Goal: Task Accomplishment & Management: Manage account settings

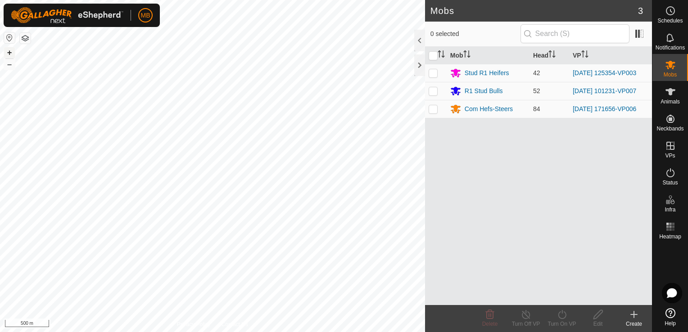
click at [4, 53] on button "+" at bounding box center [9, 52] width 11 height 11
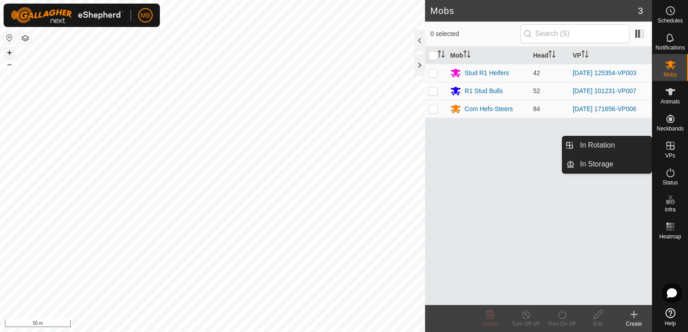
drag, startPoint x: 4, startPoint y: 53, endPoint x: 671, endPoint y: 155, distance: 675.4
click at [671, 155] on span "VPs" at bounding box center [670, 155] width 10 height 5
drag, startPoint x: 648, startPoint y: 148, endPoint x: 634, endPoint y: 145, distance: 13.8
click at [634, 145] on link "In Rotation" at bounding box center [613, 146] width 77 height 18
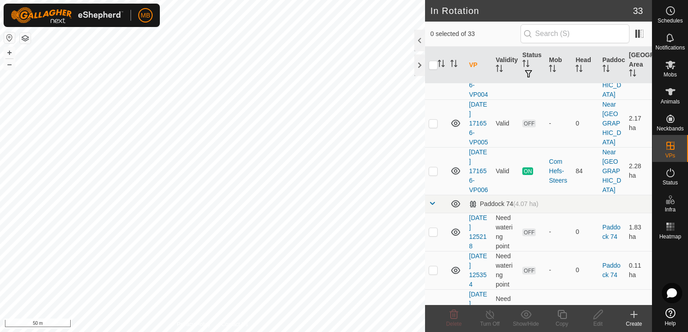
scroll to position [330, 0]
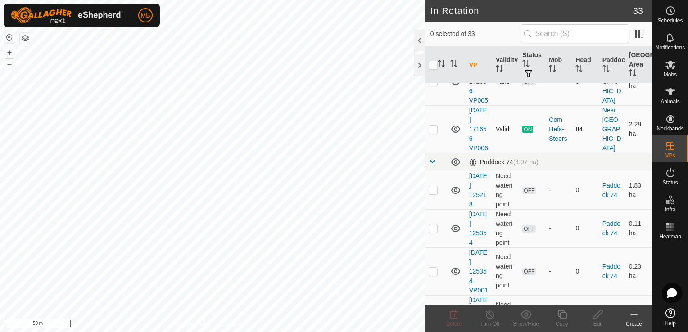
click at [436, 133] on p-checkbox at bounding box center [433, 129] width 9 height 7
checkbox input "true"
click at [560, 319] on icon at bounding box center [562, 315] width 11 height 11
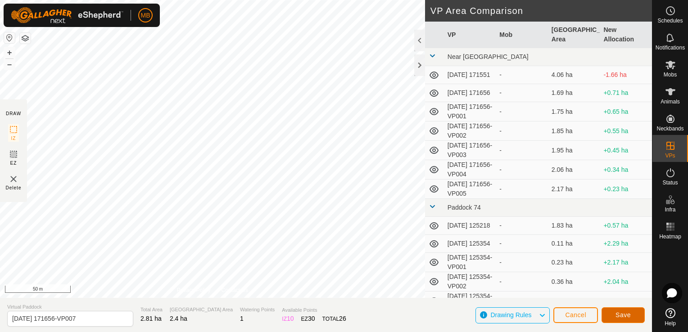
click at [625, 316] on span "Save" at bounding box center [623, 315] width 15 height 7
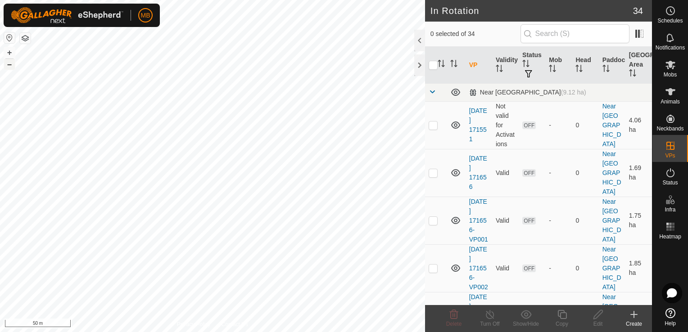
click at [11, 63] on button "–" at bounding box center [9, 64] width 11 height 11
click at [141, 0] on html "MB Schedules Notifications Mobs Animals Neckbands VPs Status Infra Heatmap Help…" at bounding box center [344, 166] width 688 height 332
click at [187, 0] on html "MB Schedules Notifications Mobs Animals Neckbands VPs Status Infra Heatmap Help…" at bounding box center [344, 166] width 688 height 332
click at [10, 53] on button "+" at bounding box center [9, 52] width 11 height 11
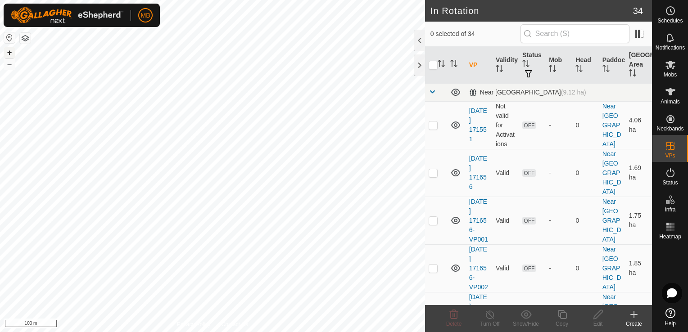
click at [10, 53] on button "+" at bounding box center [9, 52] width 11 height 11
click at [669, 73] on span "Mobs" at bounding box center [670, 74] width 13 height 5
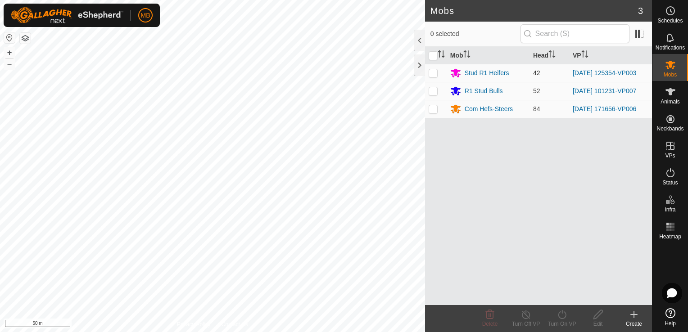
click at [432, 75] on p-checkbox at bounding box center [433, 72] width 9 height 7
checkbox input "true"
click at [563, 319] on icon at bounding box center [562, 314] width 8 height 9
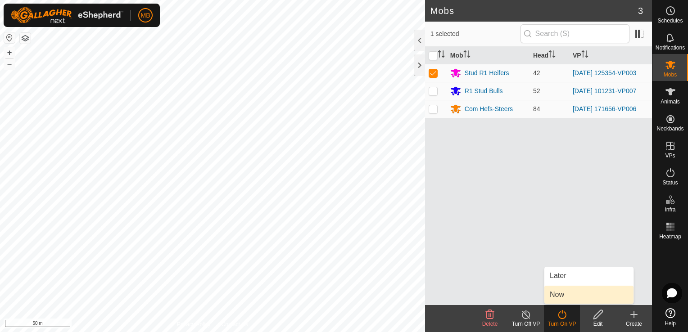
click at [569, 295] on link "Now" at bounding box center [589, 295] width 89 height 18
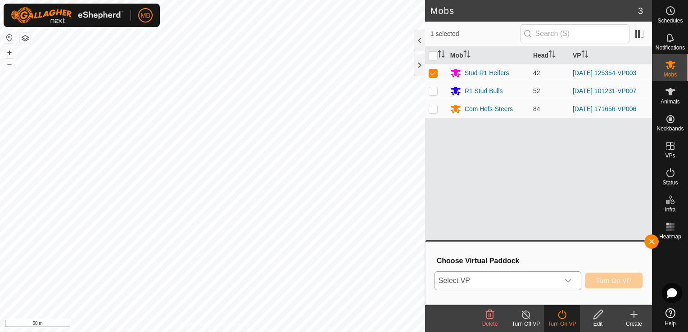
click at [564, 280] on div "dropdown trigger" at bounding box center [569, 281] width 18 height 18
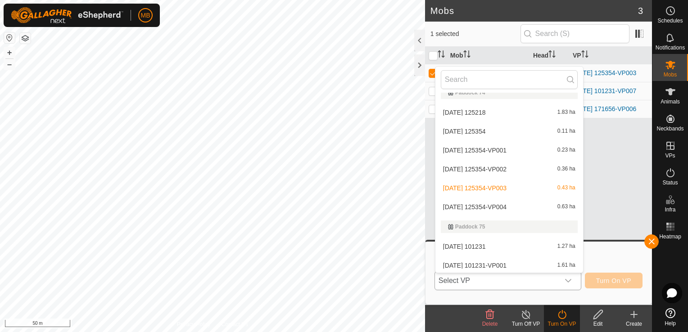
scroll to position [204, 0]
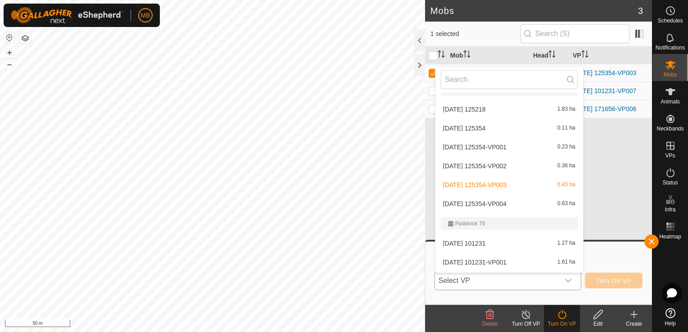
click at [524, 203] on li "[DATE] 125354-VP004 0.63 ha" at bounding box center [510, 204] width 148 height 18
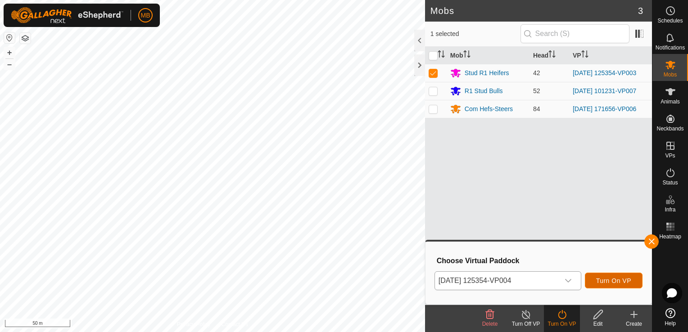
click at [607, 282] on span "Turn On VP" at bounding box center [614, 281] width 35 height 7
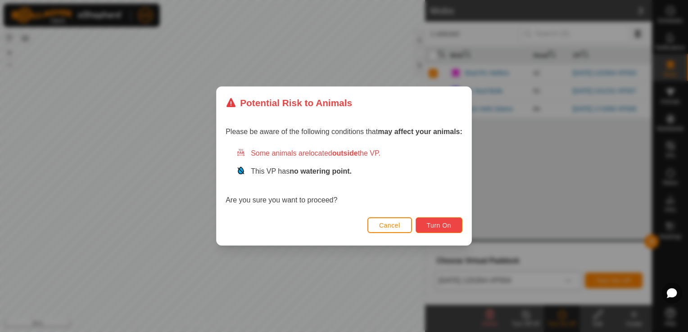
click at [429, 228] on span "Turn On" at bounding box center [439, 225] width 24 height 7
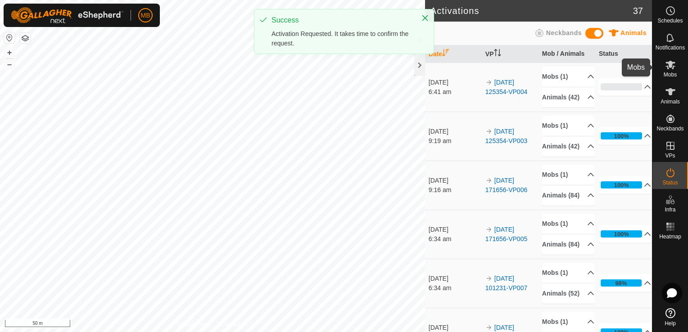
click at [669, 72] on span "Mobs" at bounding box center [670, 74] width 13 height 5
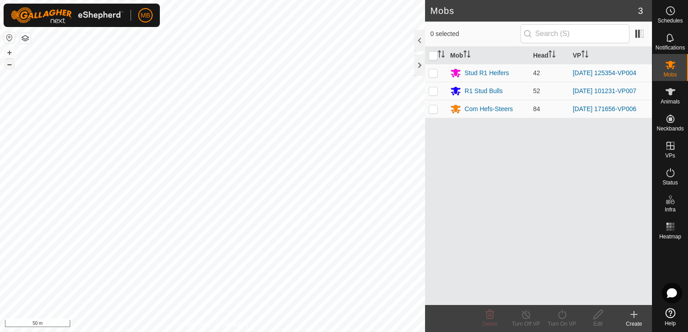
click at [7, 65] on button "–" at bounding box center [9, 64] width 11 height 11
click at [173, 332] on html "MB Schedules Notifications Mobs Animals Neckbands VPs Status Infra Heatmap Help…" at bounding box center [344, 166] width 688 height 332
click at [213, 332] on html "MB Schedules Notifications Mobs Animals Neckbands VPs Status Infra Heatmap Help…" at bounding box center [344, 166] width 688 height 332
click at [14, 51] on button "+" at bounding box center [9, 52] width 11 height 11
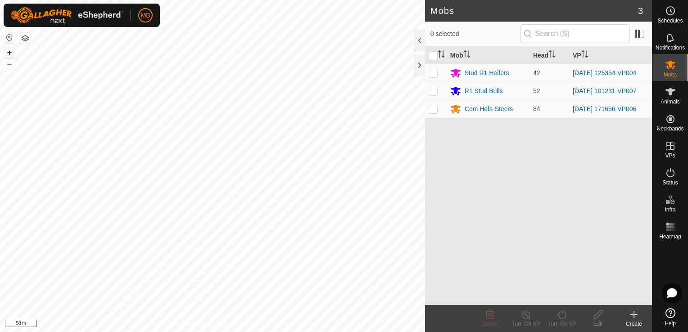
click at [14, 51] on button "+" at bounding box center [9, 52] width 11 height 11
click at [434, 110] on p-checkbox at bounding box center [433, 108] width 9 height 7
checkbox input "true"
click at [565, 320] on icon at bounding box center [562, 315] width 11 height 11
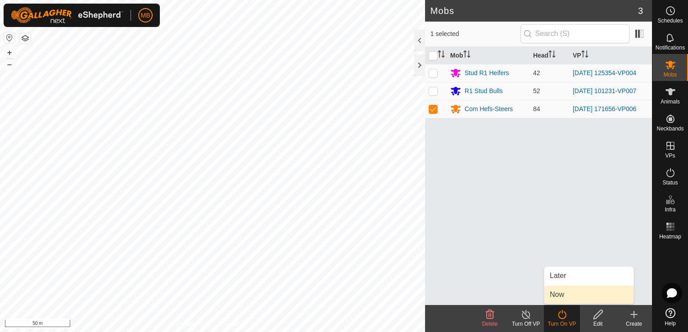
click at [569, 301] on link "Now" at bounding box center [589, 295] width 89 height 18
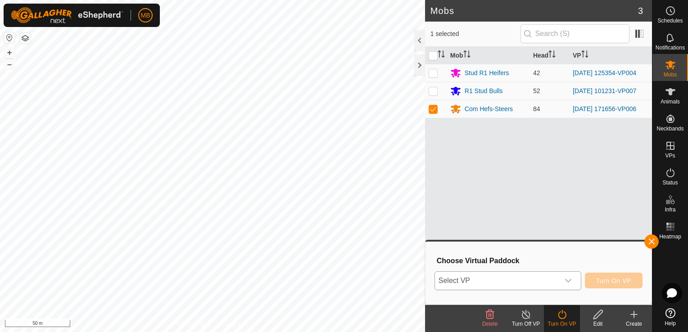
click at [572, 278] on icon "dropdown trigger" at bounding box center [568, 281] width 7 height 7
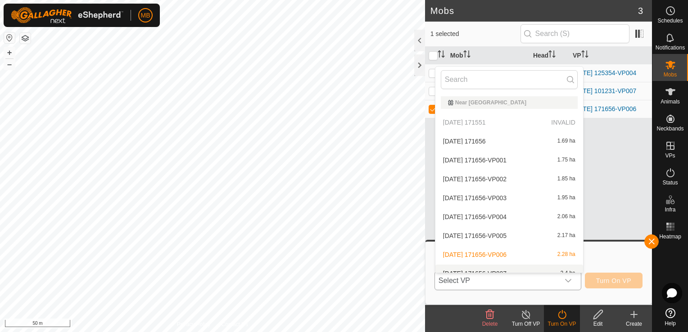
scroll to position [10, 0]
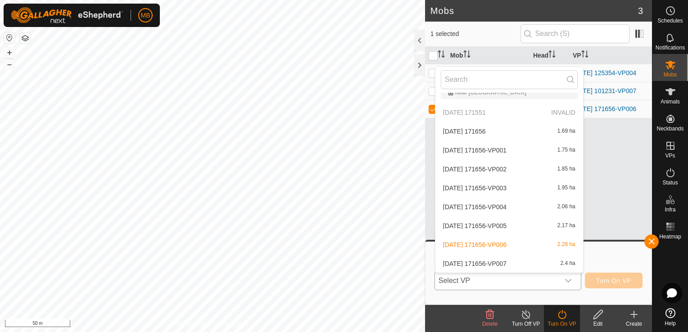
click at [570, 262] on li "[DATE] 171656-VP007 2.4 ha" at bounding box center [510, 264] width 148 height 18
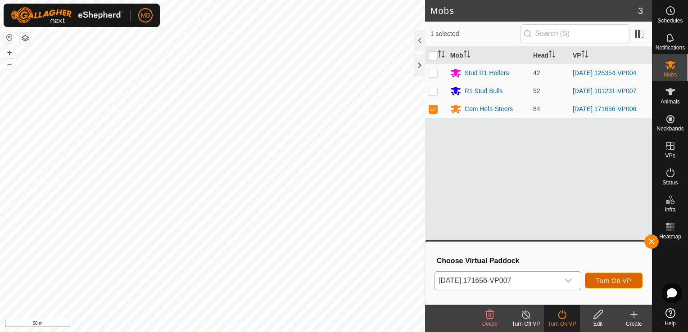
click at [604, 275] on button "Turn On VP" at bounding box center [614, 281] width 58 height 16
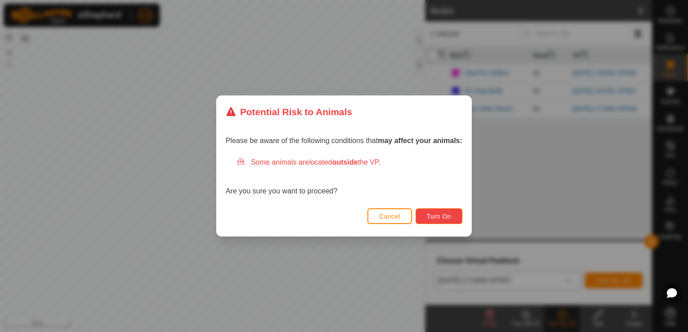
click at [454, 223] on button "Turn On" at bounding box center [439, 217] width 47 height 16
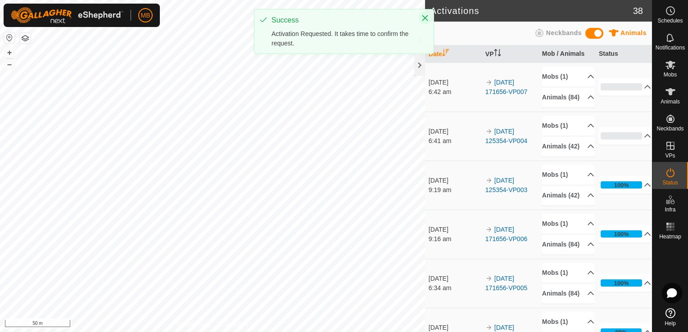
click at [424, 14] on icon "Close" at bounding box center [425, 17] width 7 height 7
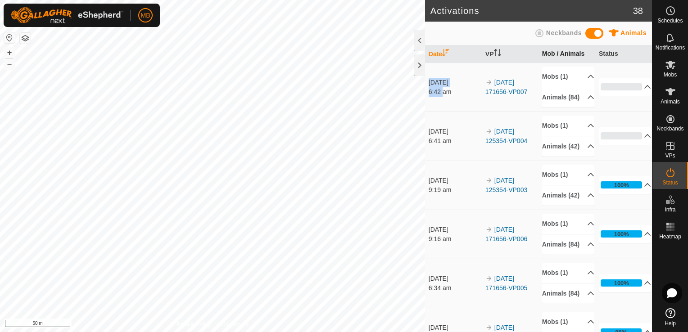
drag, startPoint x: 443, startPoint y: 116, endPoint x: 560, endPoint y: 50, distance: 134.2
click at [560, 50] on th "Mob / Animals" at bounding box center [567, 55] width 57 height 18
click at [446, 125] on div "Activations 38 Animals Neckbands Date VP Mob / Animals Status [DATE] 6:42 am 20…" at bounding box center [326, 166] width 652 height 332
click at [10, 65] on button "–" at bounding box center [9, 64] width 11 height 11
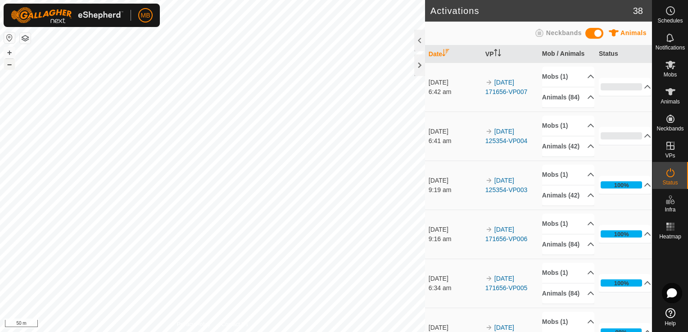
click at [10, 65] on button "–" at bounding box center [9, 64] width 11 height 11
click at [110, 12] on div "MB Schedules Notifications Mobs Animals Neckbands VPs Status Infra Heatmap Help…" at bounding box center [344, 166] width 688 height 332
click at [8, 50] on button "+" at bounding box center [9, 52] width 11 height 11
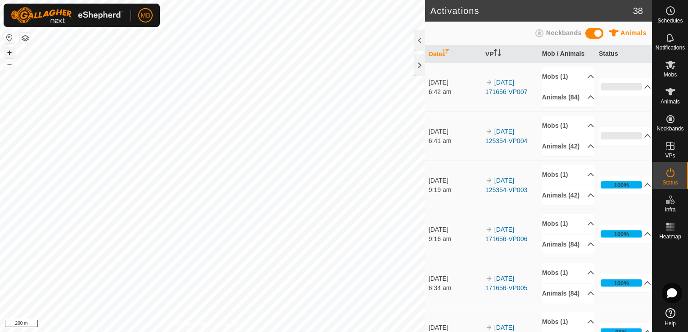
click at [8, 50] on button "+" at bounding box center [9, 52] width 11 height 11
click at [7, 57] on button "+" at bounding box center [9, 52] width 11 height 11
click at [101, 332] on html "MB Schedules Notifications Mobs Animals Neckbands VPs Status Infra Heatmap Help…" at bounding box center [344, 166] width 688 height 332
click at [119, 332] on html "MB Schedules Notifications Mobs Animals Neckbands VPs Status Infra Heatmap Help…" at bounding box center [344, 166] width 688 height 332
click at [668, 68] on icon at bounding box center [671, 65] width 10 height 9
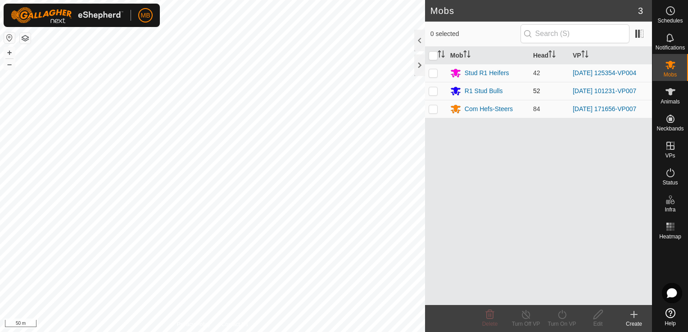
click at [435, 88] on p-checkbox at bounding box center [433, 90] width 9 height 7
checkbox input "true"
click at [565, 319] on icon at bounding box center [562, 315] width 11 height 11
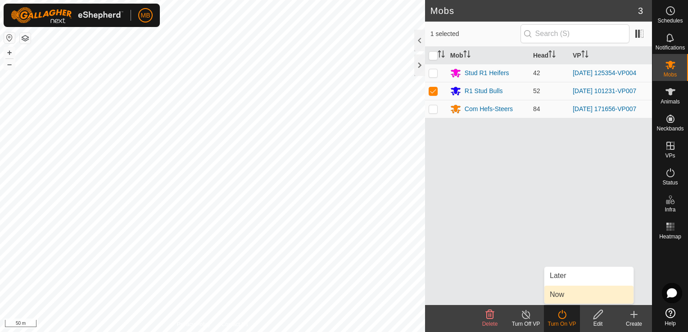
click at [580, 287] on link "Now" at bounding box center [589, 295] width 89 height 18
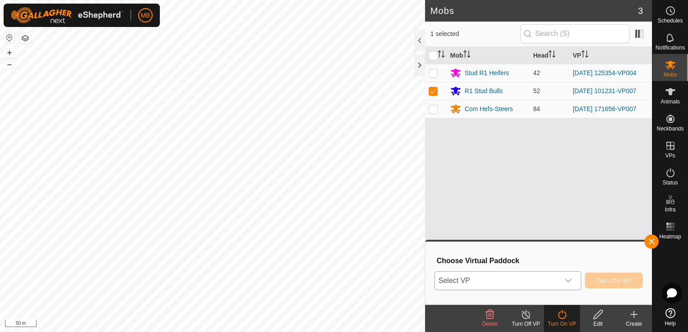
click at [571, 282] on icon "dropdown trigger" at bounding box center [568, 281] width 7 height 7
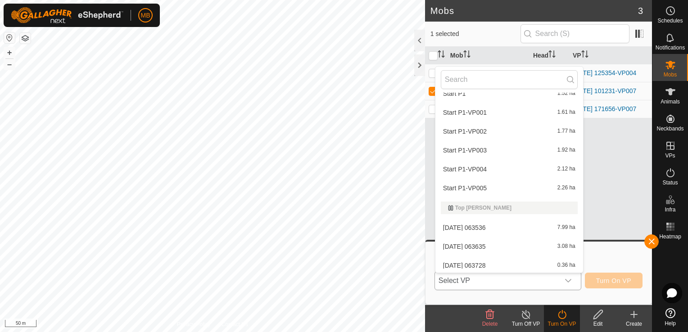
scroll to position [566, 0]
click at [512, 263] on li "[DATE] 063728 0.36 ha" at bounding box center [510, 264] width 148 height 18
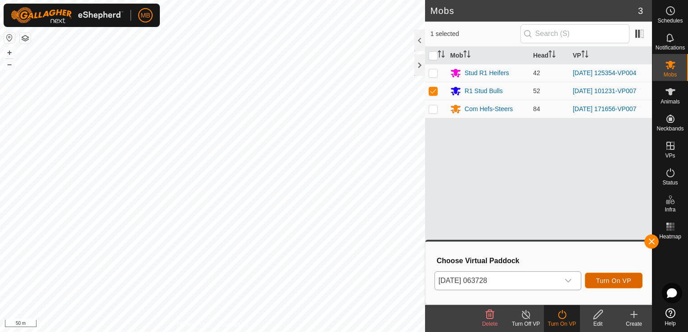
click at [595, 278] on button "Turn On VP" at bounding box center [614, 281] width 58 height 16
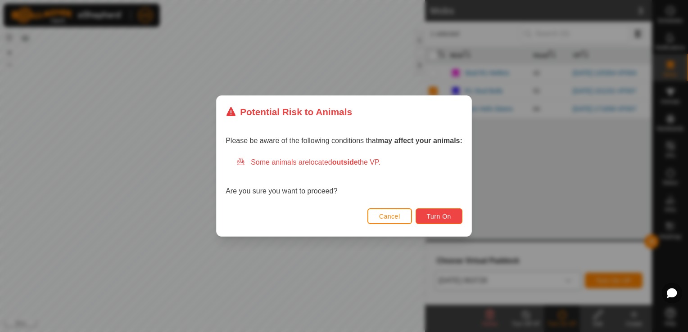
click at [431, 214] on span "Turn On" at bounding box center [439, 216] width 24 height 7
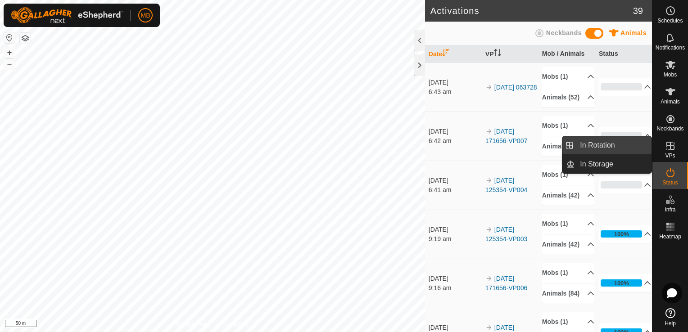
click at [626, 147] on link "In Rotation" at bounding box center [613, 146] width 77 height 18
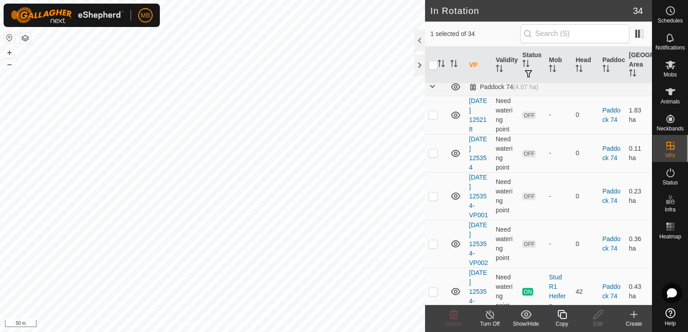
scroll to position [680, 0]
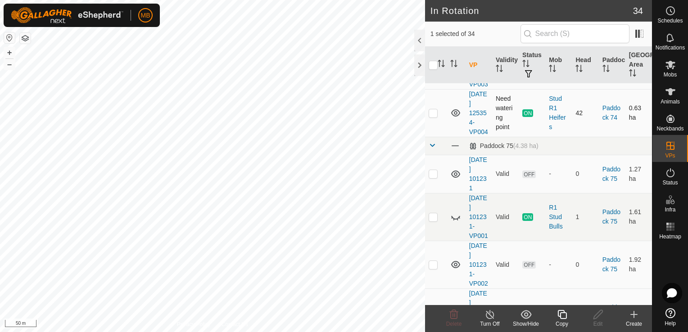
click at [436, 117] on p-checkbox at bounding box center [433, 112] width 9 height 7
checkbox input "false"
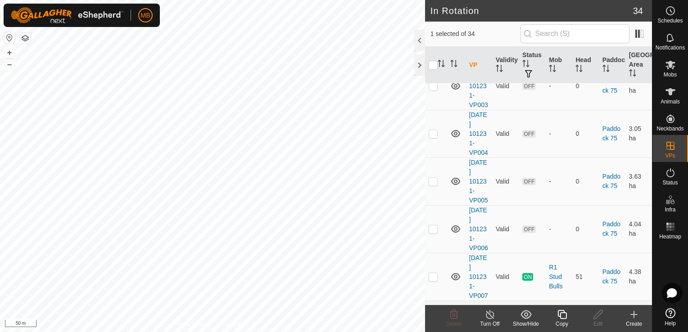
scroll to position [1134, 0]
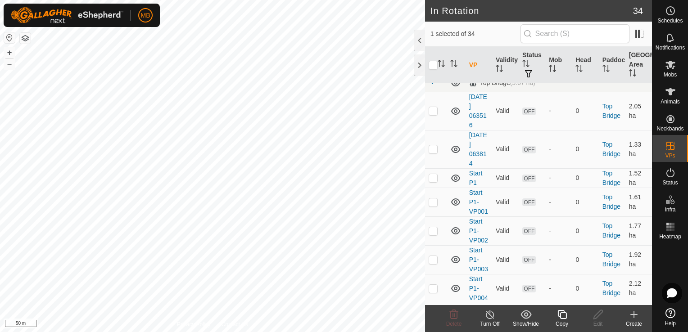
click at [431, 54] on p-checkbox at bounding box center [433, 49] width 9 height 7
checkbox input "true"
click at [492, 314] on icon at bounding box center [490, 315] width 11 height 11
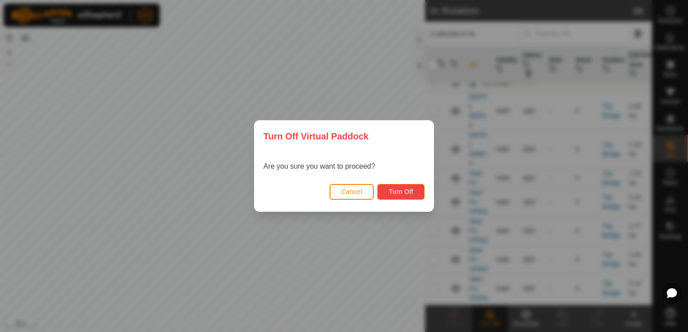
click at [405, 190] on span "Turn Off" at bounding box center [401, 191] width 25 height 7
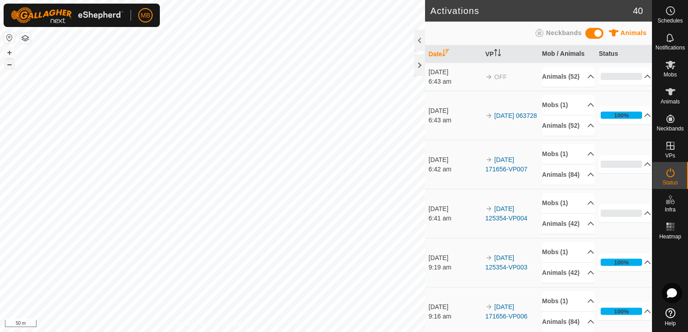
click at [11, 63] on button "–" at bounding box center [9, 64] width 11 height 11
